Goal: Information Seeking & Learning: Find specific fact

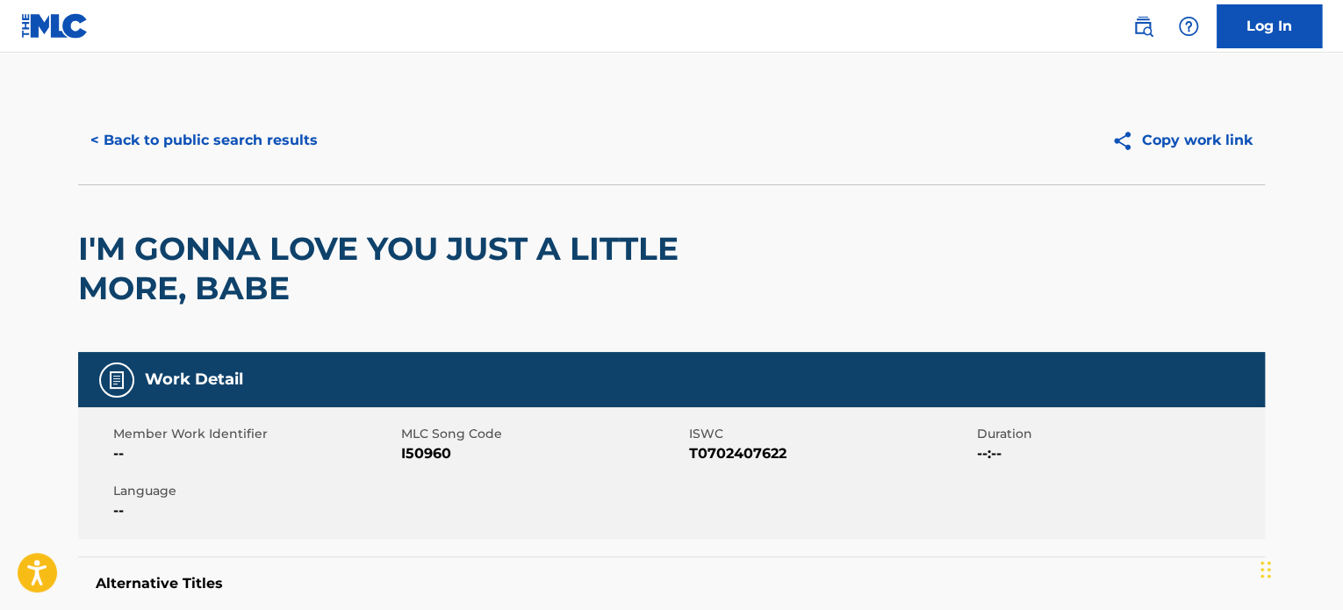
click at [190, 130] on button "< Back to public search results" at bounding box center [204, 140] width 252 height 44
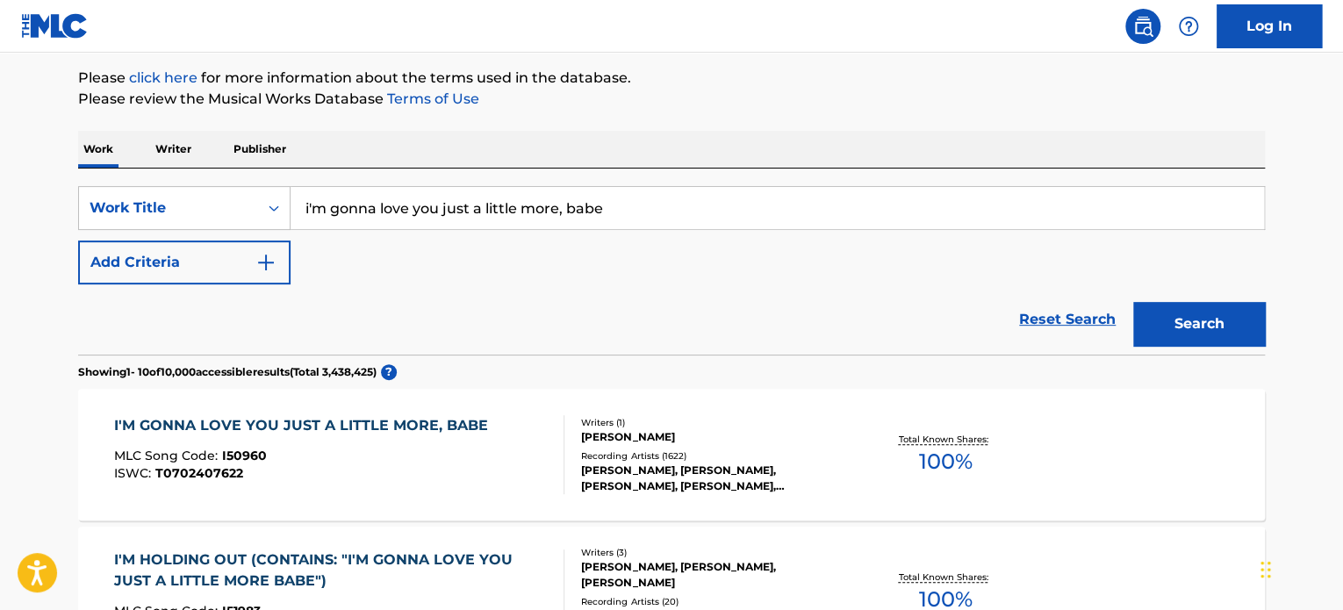
scroll to position [176, 0]
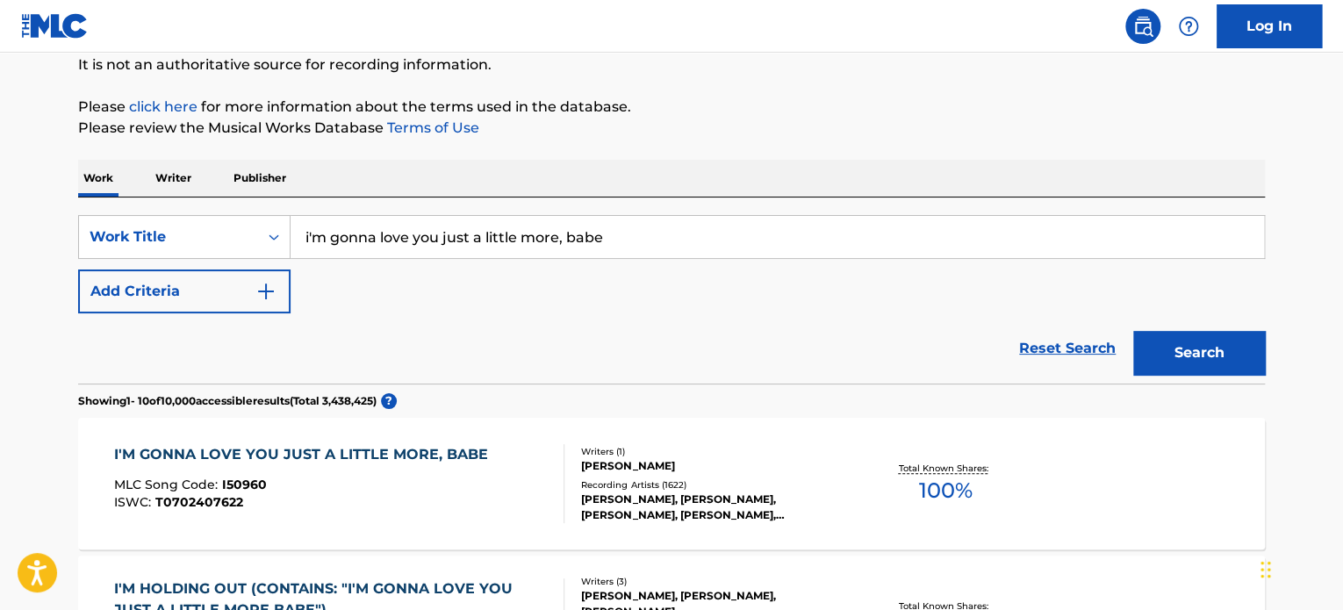
drag, startPoint x: 628, startPoint y: 231, endPoint x: 0, endPoint y: 163, distance: 632.0
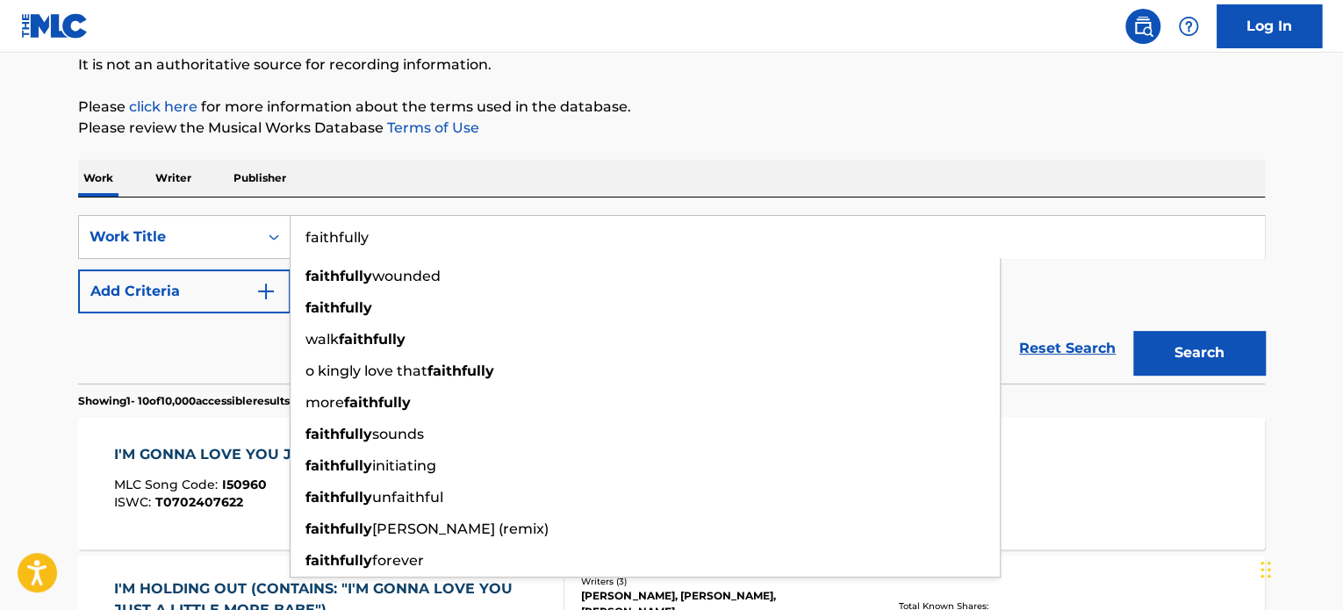
type input "faithfully"
click at [124, 282] on button "Add Criteria" at bounding box center [184, 291] width 212 height 44
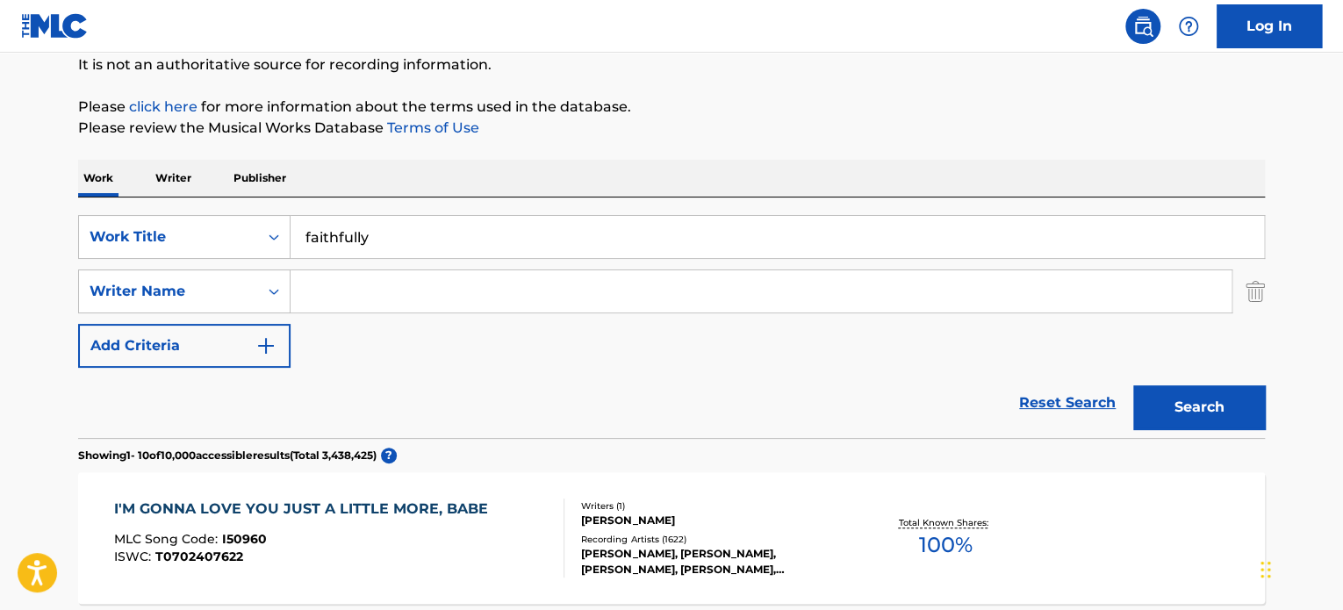
click at [381, 291] on input "Search Form" at bounding box center [760, 291] width 941 height 42
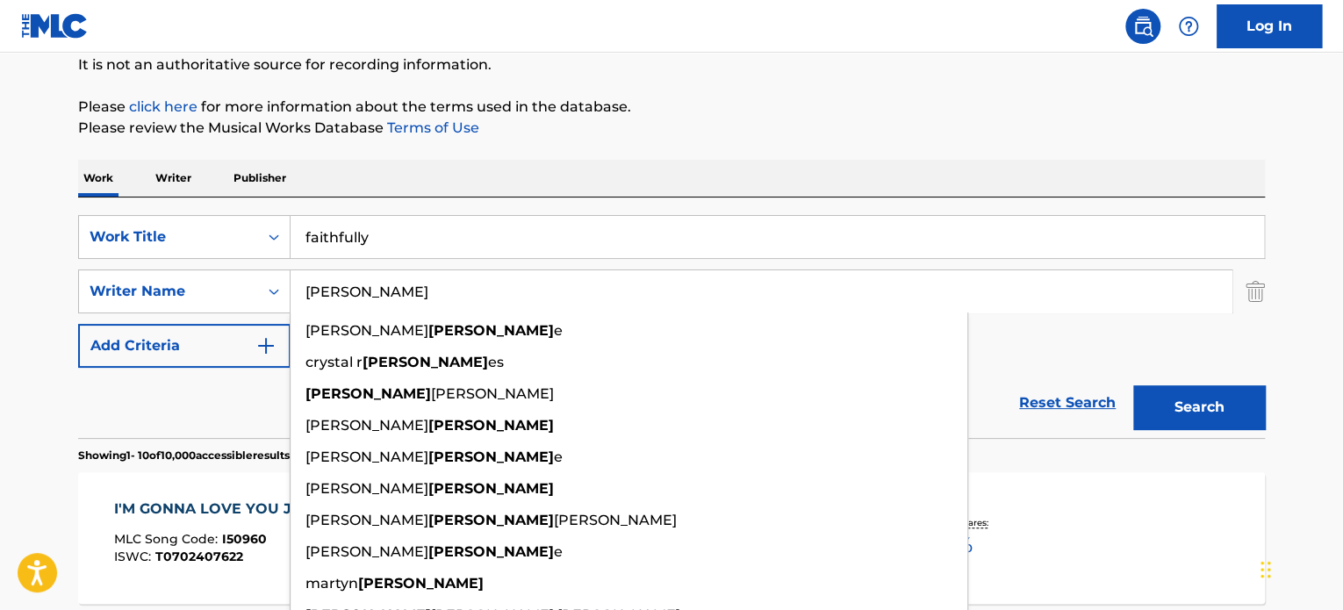
type input "[PERSON_NAME]"
click at [1133, 385] on button "Search" at bounding box center [1199, 407] width 132 height 44
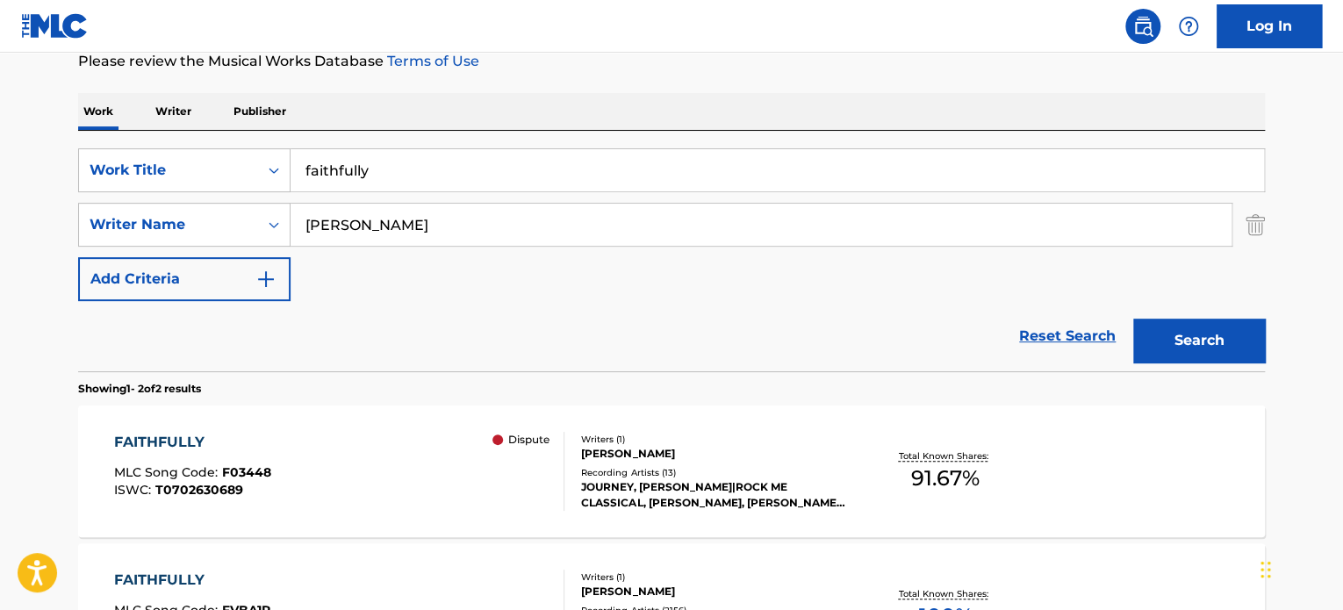
scroll to position [351, 0]
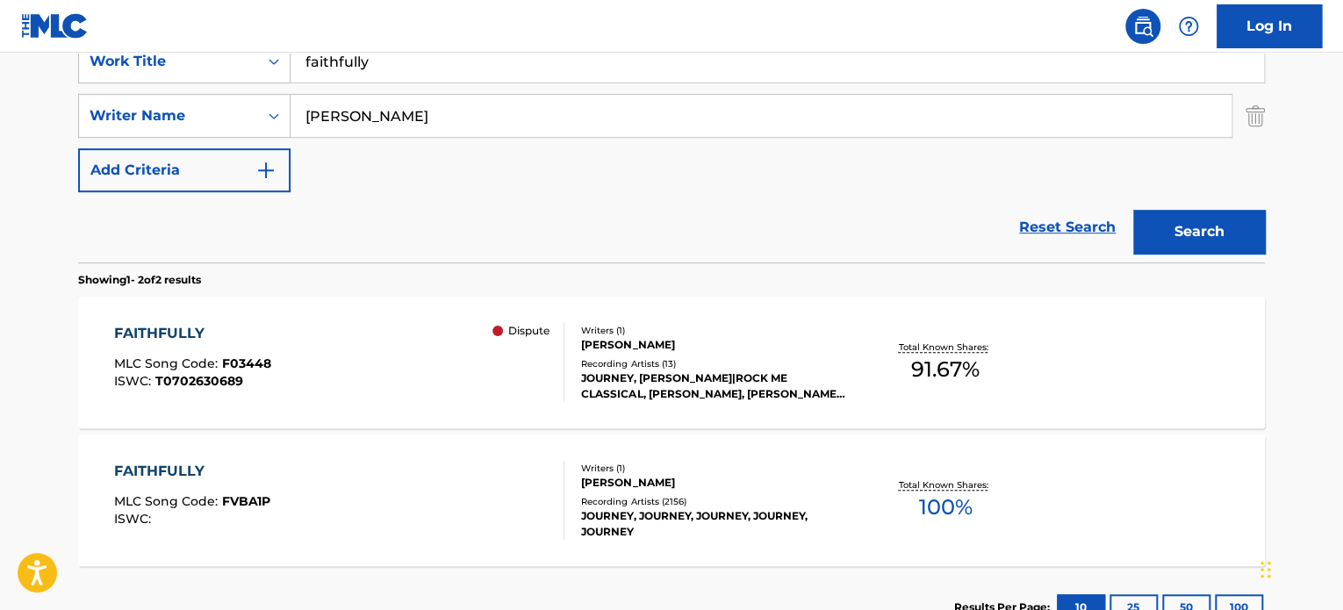
click at [626, 340] on div "[PERSON_NAME]" at bounding box center [713, 345] width 265 height 16
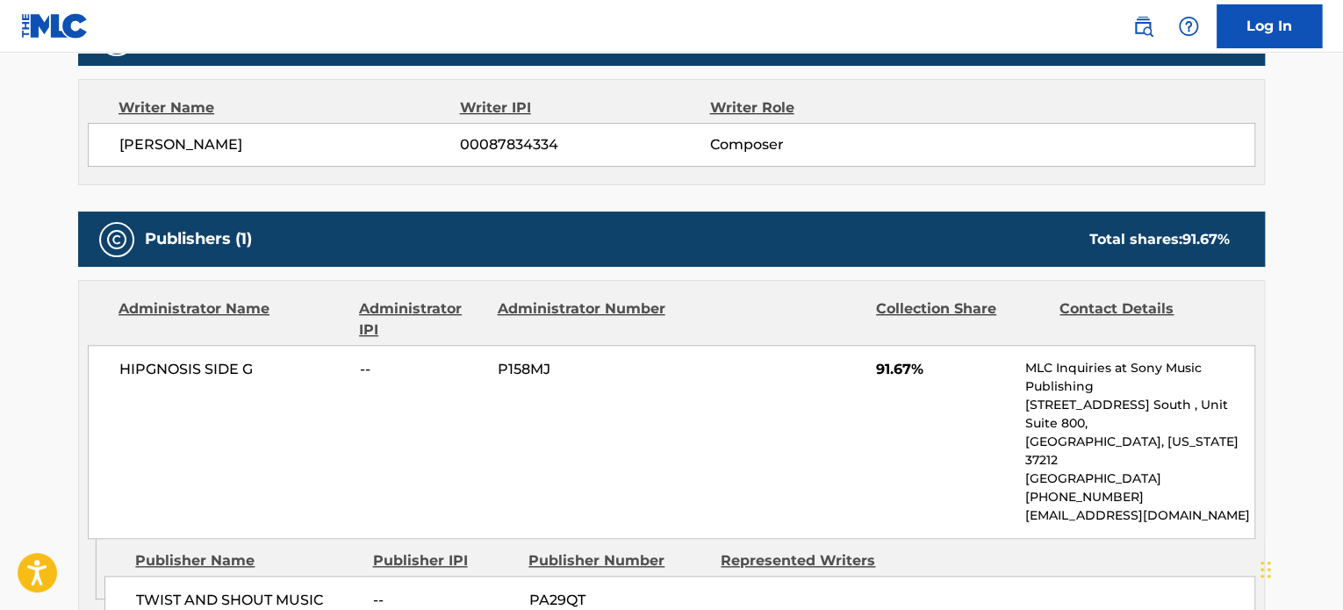
scroll to position [702, 0]
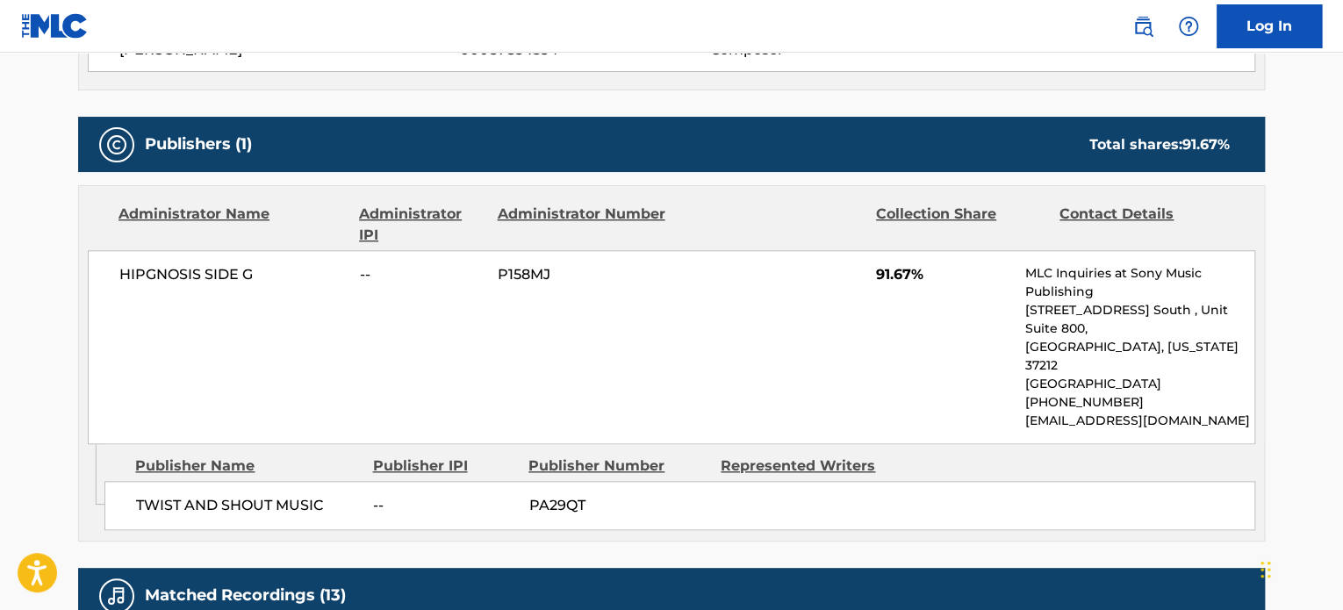
scroll to position [351, 0]
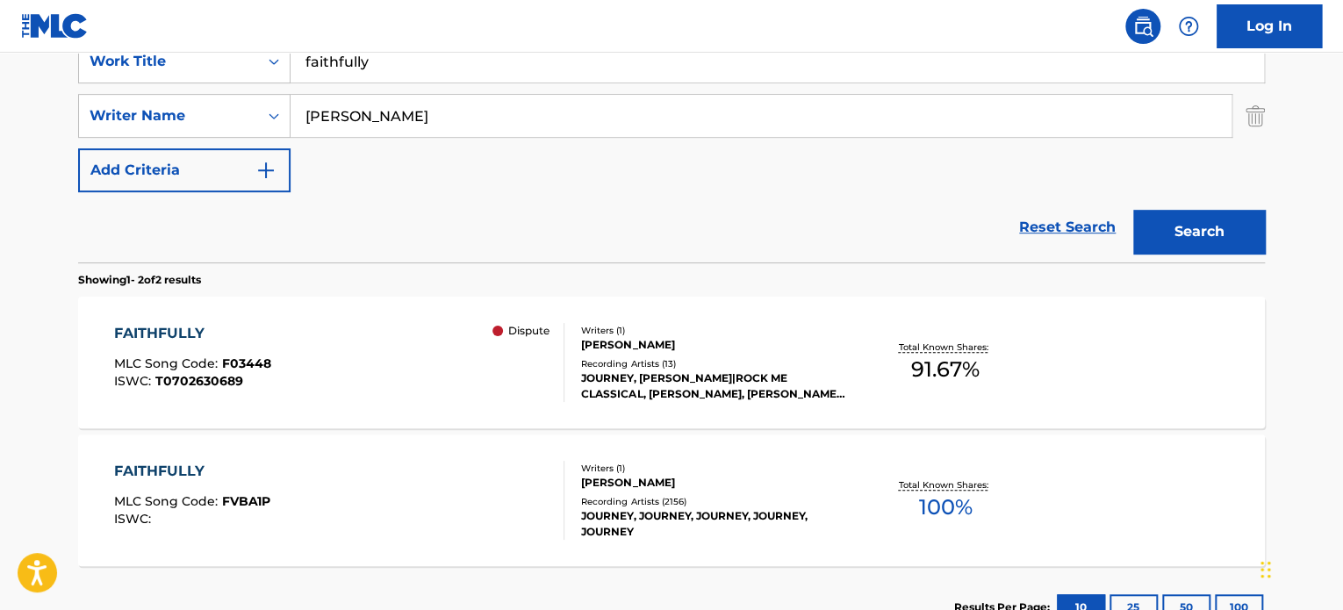
click at [656, 483] on div "[PERSON_NAME]" at bounding box center [713, 483] width 265 height 16
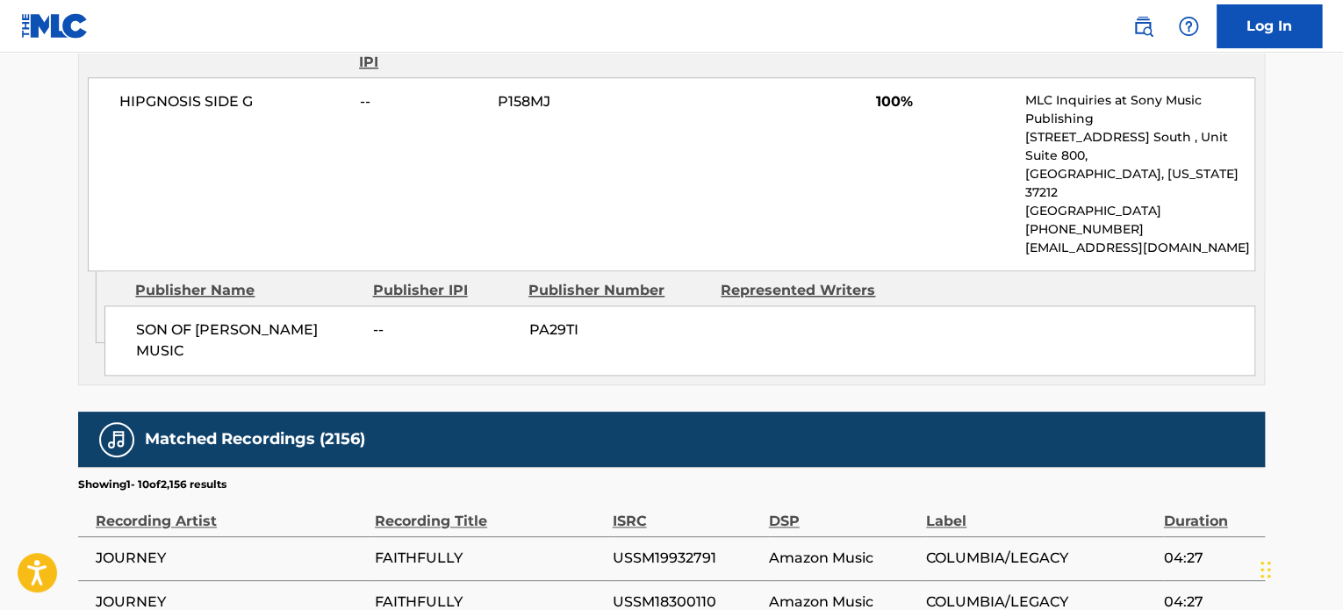
scroll to position [878, 0]
